Goal: Complete application form: Complete application form

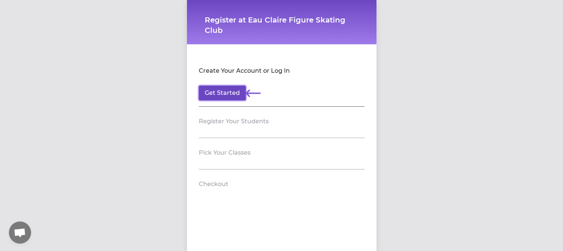
click at [226, 95] on button "Get Started" at bounding box center [222, 93] width 47 height 15
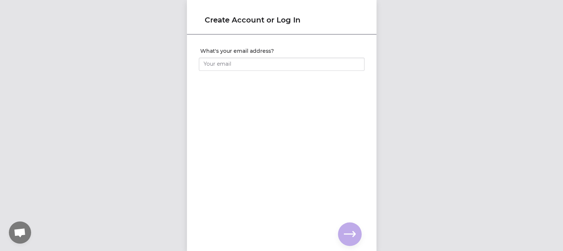
click at [226, 95] on div "What's your email address? You already have an account with us! 🎉 Enter your pa…" at bounding box center [281, 131] width 189 height 191
click at [219, 64] on input "What's your email address?" at bounding box center [282, 64] width 166 height 13
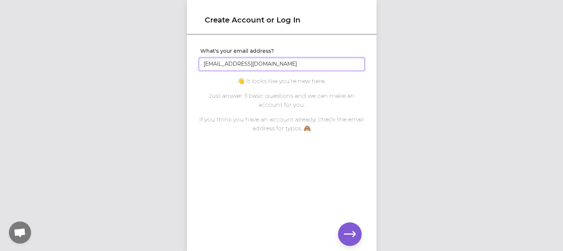
type input "[EMAIL_ADDRESS][DOMAIN_NAME]"
click at [349, 232] on icon "button" at bounding box center [350, 235] width 12 height 12
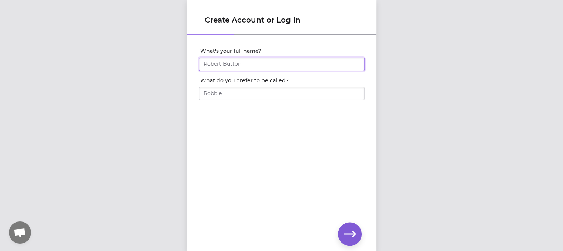
click at [204, 66] on input "What's your full name?" at bounding box center [282, 64] width 166 height 13
type input "Desira Zimmerman"
click at [210, 92] on input "What do you prefer to be called?" at bounding box center [282, 93] width 166 height 13
type input "Desi"
click at [346, 233] on icon "button" at bounding box center [350, 235] width 12 height 12
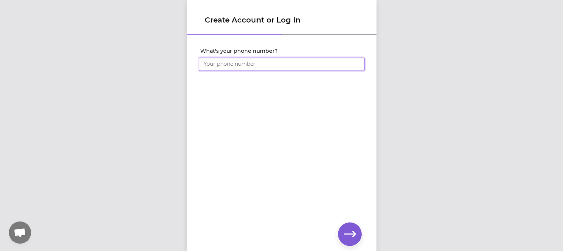
click at [218, 62] on input "What's your phone number?" at bounding box center [282, 64] width 166 height 13
type input "[PHONE_NUMBER]"
click at [357, 241] on button "button" at bounding box center [350, 235] width 24 height 24
click at [346, 229] on icon "button" at bounding box center [350, 235] width 12 height 12
click at [348, 231] on icon "button" at bounding box center [350, 235] width 12 height 12
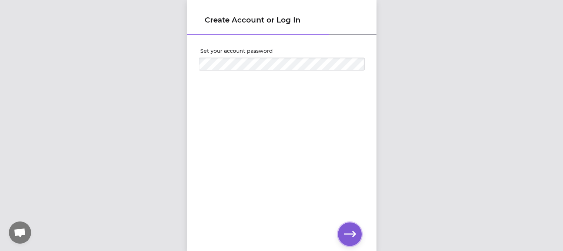
click at [352, 241] on button "button" at bounding box center [350, 235] width 24 height 24
click at [351, 236] on icon "button" at bounding box center [350, 235] width 12 height 12
click at [352, 231] on icon "button" at bounding box center [350, 235] width 12 height 12
click at [346, 236] on icon "button" at bounding box center [350, 235] width 12 height 12
click at [353, 237] on icon "button" at bounding box center [350, 235] width 12 height 6
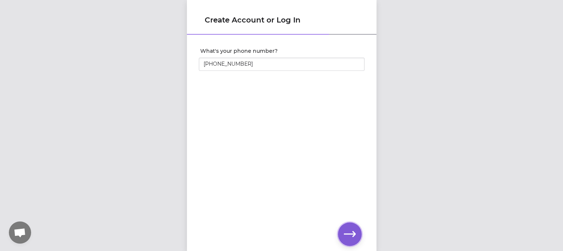
click at [347, 236] on icon "button" at bounding box center [350, 235] width 12 height 12
click at [340, 233] on button "button" at bounding box center [350, 235] width 24 height 24
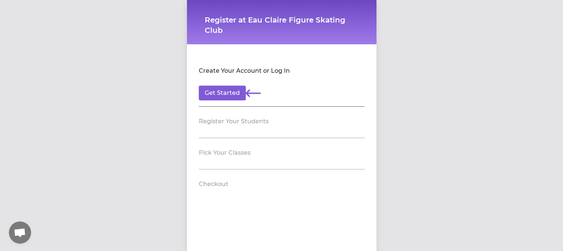
click at [212, 119] on h2 "Register Your Students" at bounding box center [234, 121] width 70 height 9
drag, startPoint x: 212, startPoint y: 119, endPoint x: 206, endPoint y: 120, distance: 5.7
click at [206, 120] on h2 "Register Your Students" at bounding box center [234, 121] width 70 height 9
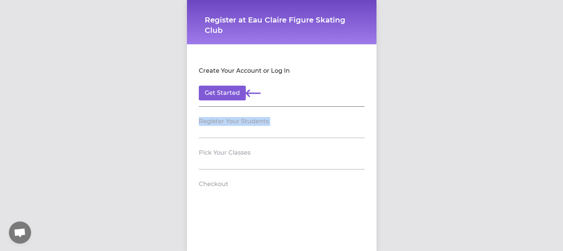
click at [206, 120] on h2 "Register Your Students" at bounding box center [234, 121] width 70 height 9
click at [217, 92] on button "Get Started" at bounding box center [222, 93] width 47 height 15
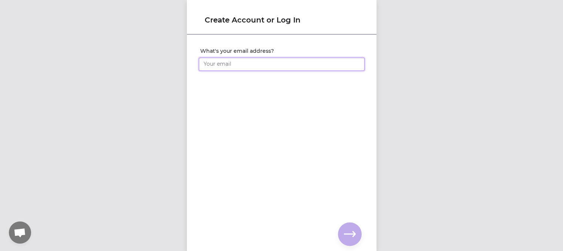
click at [219, 60] on input "What's your email address?" at bounding box center [282, 64] width 166 height 13
click input "submit" at bounding box center [0, 0] width 0 height 0
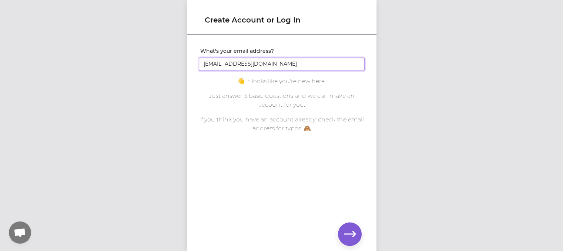
type input "[EMAIL_ADDRESS][DOMAIN_NAME]"
click at [349, 230] on icon "button" at bounding box center [350, 235] width 12 height 12
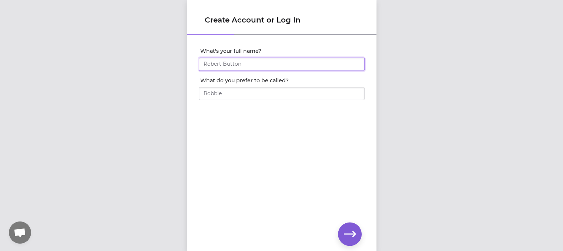
click at [242, 60] on input "What's your full name?" at bounding box center [282, 64] width 166 height 13
type input "Desira"
type input "Z"
click at [240, 64] on input "Desira" at bounding box center [282, 64] width 166 height 13
type input "Desira Zimmerman"
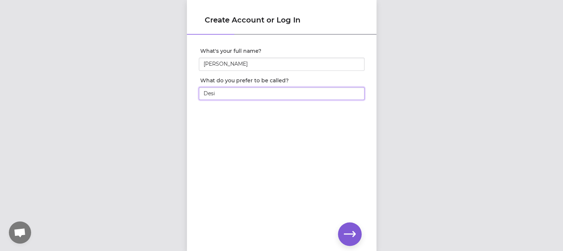
type input "Desi"
click at [348, 231] on icon "button" at bounding box center [350, 235] width 12 height 12
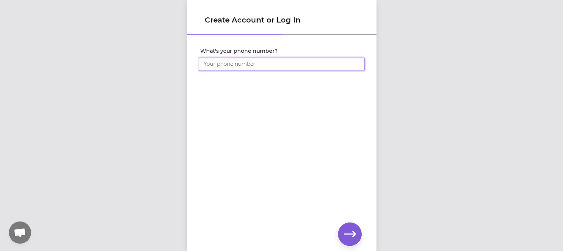
click at [244, 69] on input "What's your phone number?" at bounding box center [282, 64] width 166 height 13
click at [244, 69] on input "(715) 864-6" at bounding box center [282, 64] width 166 height 13
click at [244, 69] on input "(715) 864-601" at bounding box center [282, 64] width 166 height 13
type input "[PHONE_NUMBER]"
click at [347, 234] on icon "button" at bounding box center [350, 235] width 12 height 6
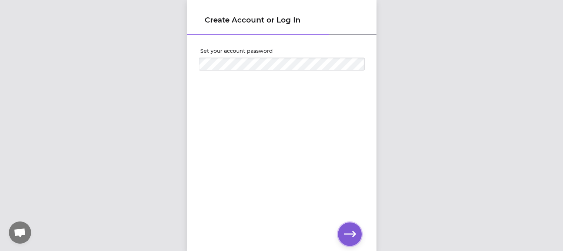
click at [345, 230] on icon "button" at bounding box center [350, 235] width 12 height 12
click at [344, 235] on icon "button" at bounding box center [350, 235] width 12 height 12
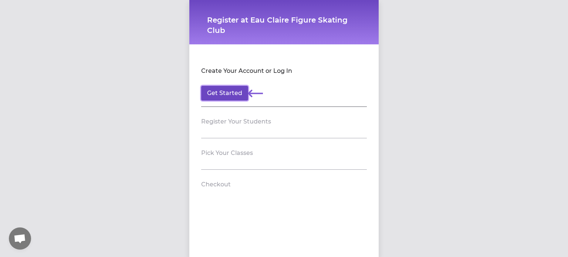
click at [216, 87] on button "Get Started" at bounding box center [224, 93] width 47 height 15
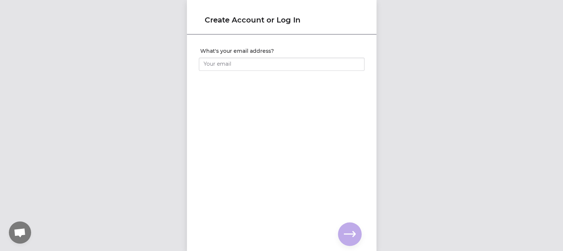
click at [216, 87] on div "What's your email address? You already have an account with us! 🎉 Enter your pa…" at bounding box center [281, 131] width 189 height 191
click at [206, 64] on input "What's your email address?" at bounding box center [282, 64] width 166 height 13
click at [206, 64] on input "D" at bounding box center [282, 64] width 166 height 13
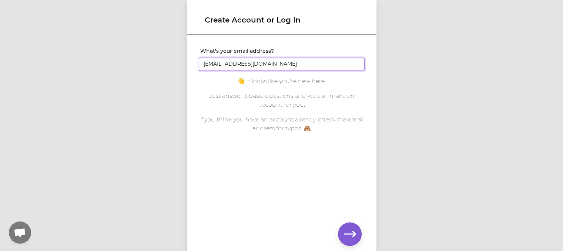
type input "[EMAIL_ADDRESS][DOMAIN_NAME]"
click at [350, 236] on icon "button" at bounding box center [350, 235] width 12 height 12
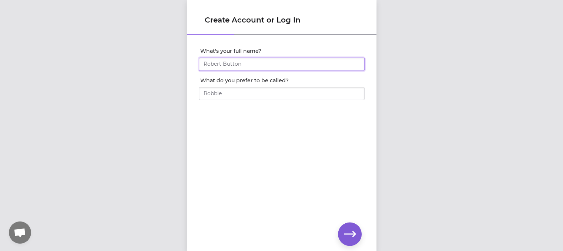
click at [257, 66] on input "What's your full name?" at bounding box center [282, 64] width 166 height 13
type input "[PERSON_NAME]"
type input "Desi"
click at [349, 245] on button "button" at bounding box center [350, 235] width 24 height 24
click at [240, 59] on input "What's your phone number?" at bounding box center [282, 64] width 166 height 13
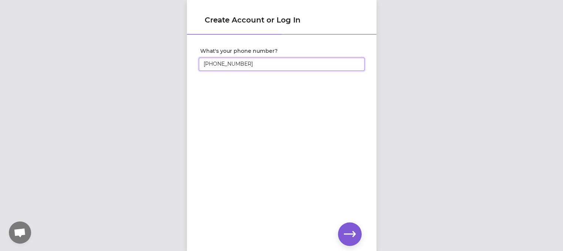
type input "[PHONE_NUMBER]"
click at [346, 236] on icon "button" at bounding box center [350, 235] width 12 height 12
click at [346, 232] on icon "button" at bounding box center [350, 235] width 12 height 12
